Goal: Transaction & Acquisition: Purchase product/service

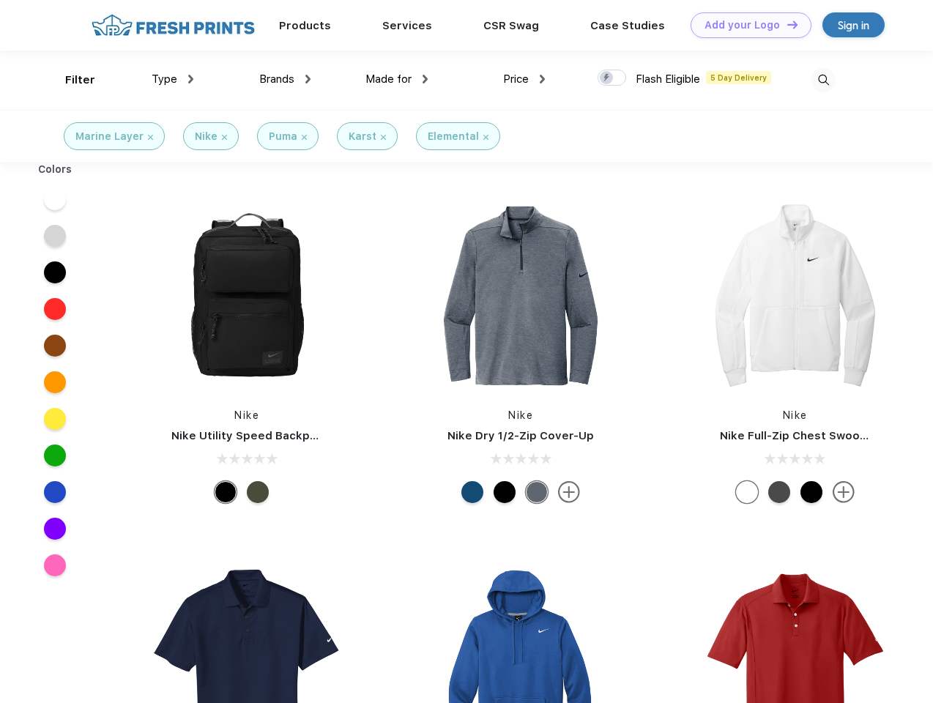
click at [745, 25] on link "Add your Logo Design Tool" at bounding box center [750, 25] width 121 height 26
click at [0, 0] on div "Design Tool" at bounding box center [0, 0] width 0 height 0
click at [785, 24] on link "Add your Logo Design Tool" at bounding box center [750, 25] width 121 height 26
click at [70, 80] on div "Filter" at bounding box center [80, 80] width 30 height 17
click at [173, 79] on span "Type" at bounding box center [165, 78] width 26 height 13
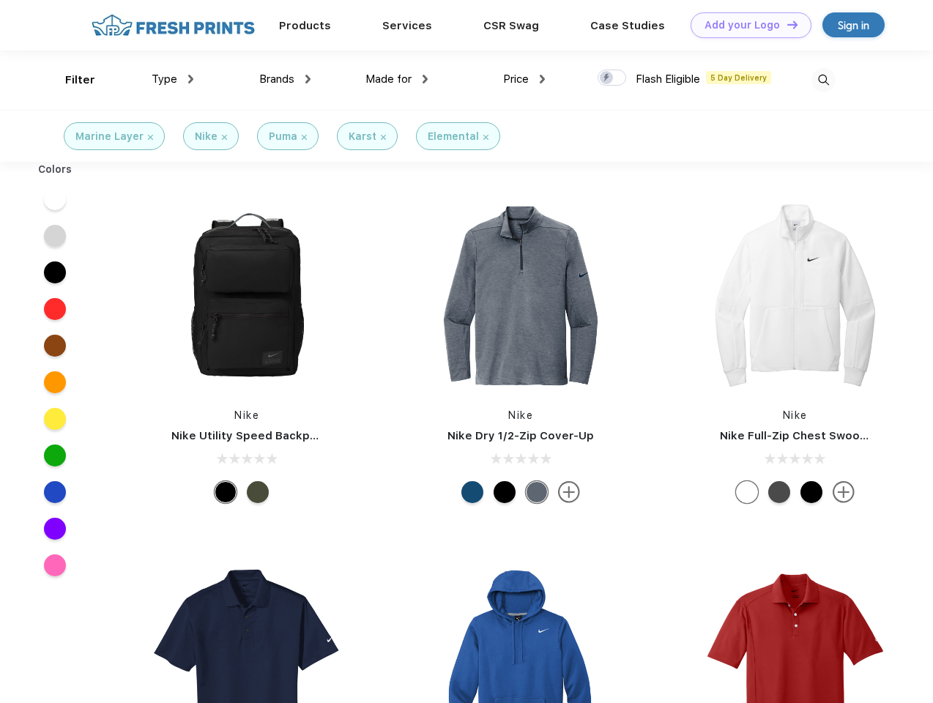
click at [285, 79] on span "Brands" at bounding box center [276, 78] width 35 height 13
click at [397, 79] on span "Made for" at bounding box center [388, 78] width 46 height 13
click at [524, 79] on span "Price" at bounding box center [516, 78] width 26 height 13
click at [612, 78] on div at bounding box center [611, 78] width 29 height 16
click at [607, 78] on input "checkbox" at bounding box center [602, 74] width 10 height 10
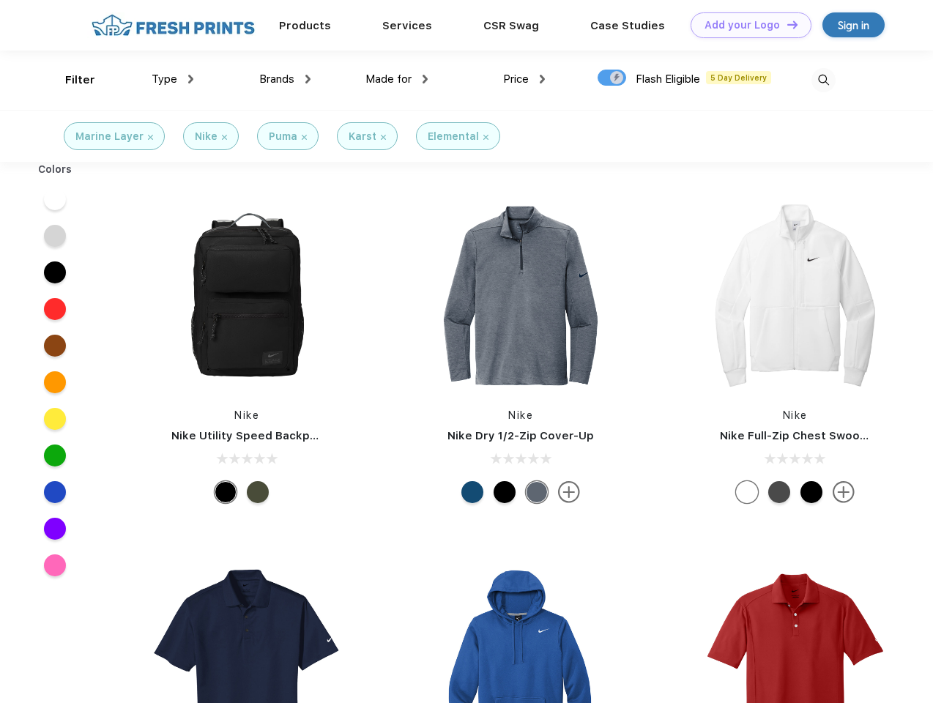
click at [823, 80] on img at bounding box center [823, 80] width 24 height 24
